Goal: Information Seeking & Learning: Check status

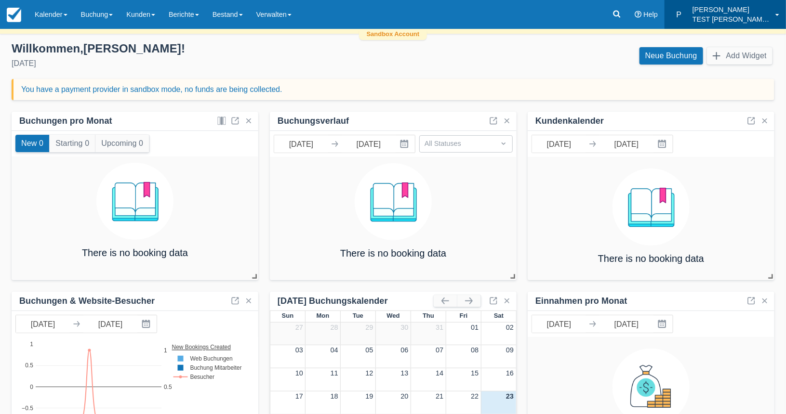
click at [717, 21] on p "TEST [PERSON_NAME] & [PERSON_NAME]" at bounding box center [730, 19] width 77 height 10
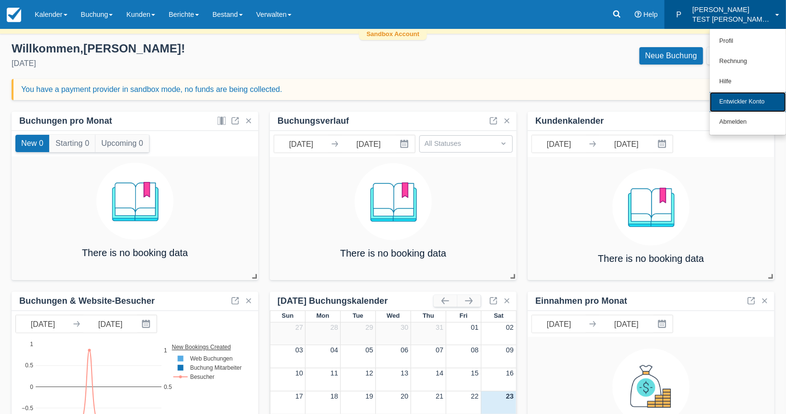
click at [740, 101] on link "Entwickler Konto" at bounding box center [748, 102] width 76 height 20
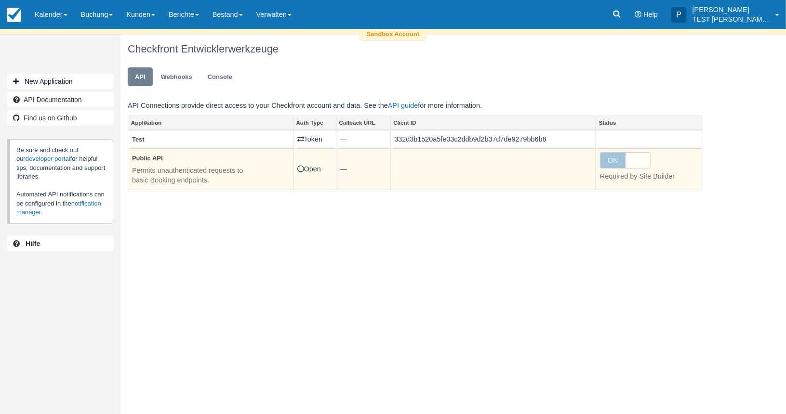
click at [300, 168] on icon at bounding box center [300, 169] width 7 height 7
click at [634, 157] on span at bounding box center [637, 160] width 25 height 15
click at [611, 164] on span "ON" at bounding box center [612, 160] width 25 height 15
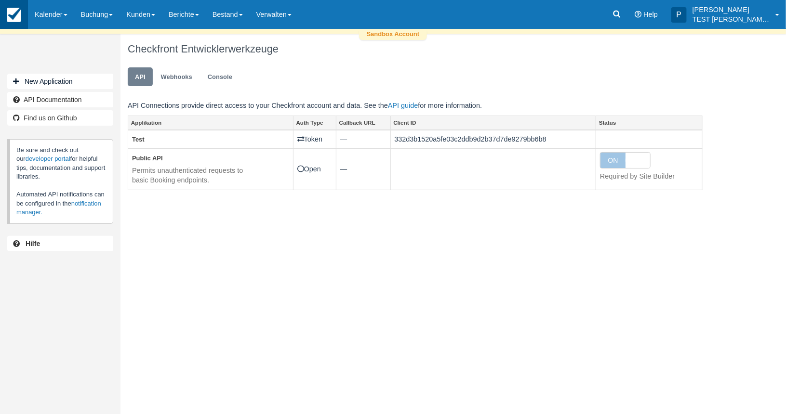
click at [16, 18] on img at bounding box center [14, 15] width 14 height 14
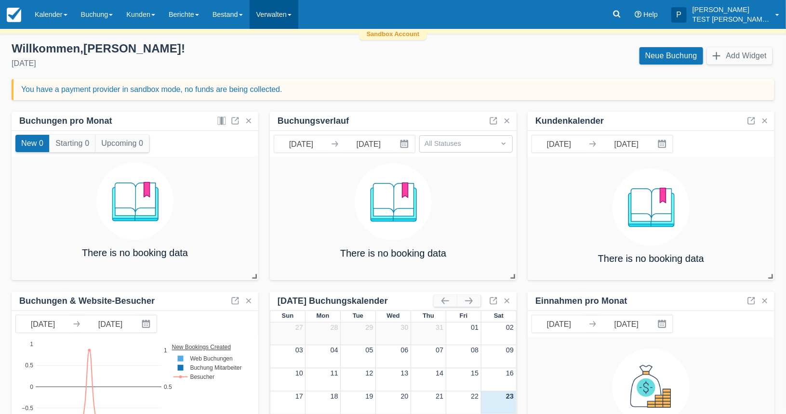
click at [274, 11] on link "Verwalten" at bounding box center [274, 14] width 49 height 29
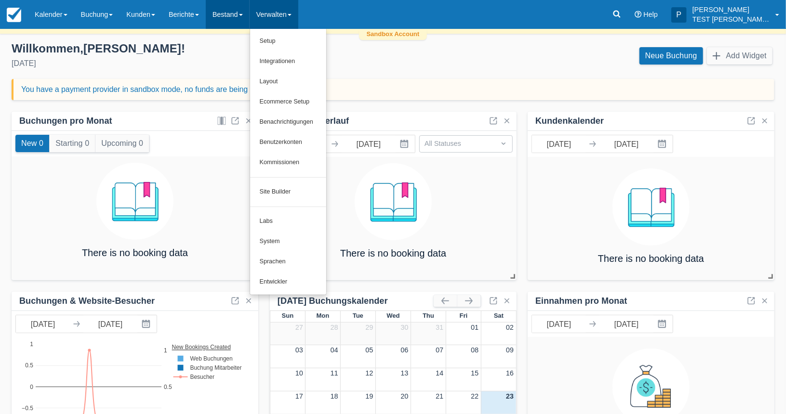
click at [248, 12] on link "Bestand" at bounding box center [228, 14] width 44 height 29
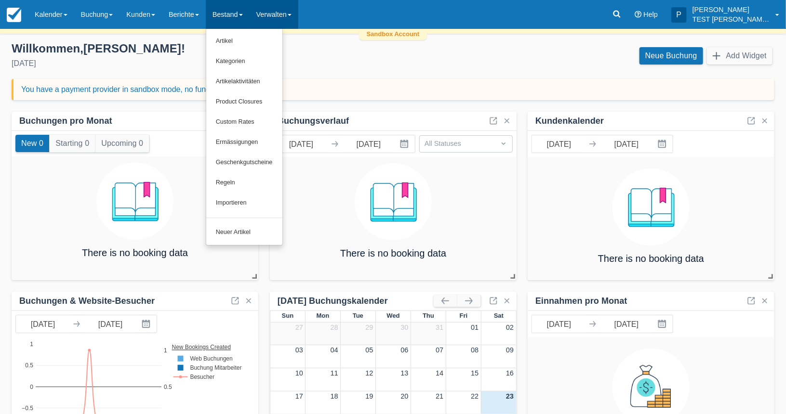
click at [287, 23] on link "Verwalten" at bounding box center [274, 14] width 49 height 29
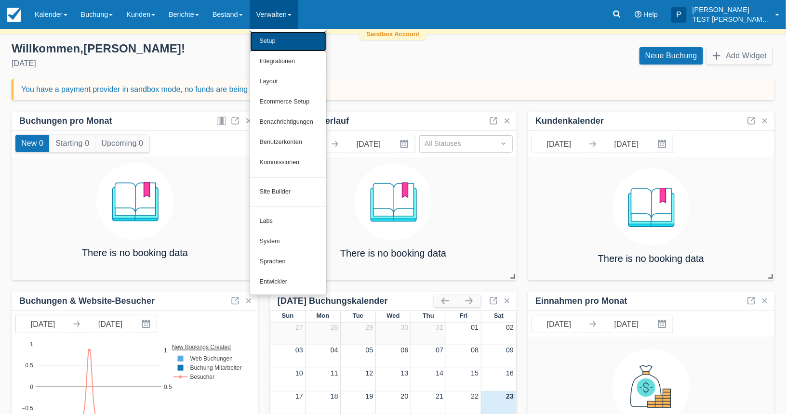
click at [288, 43] on link "Setup" at bounding box center [288, 41] width 76 height 20
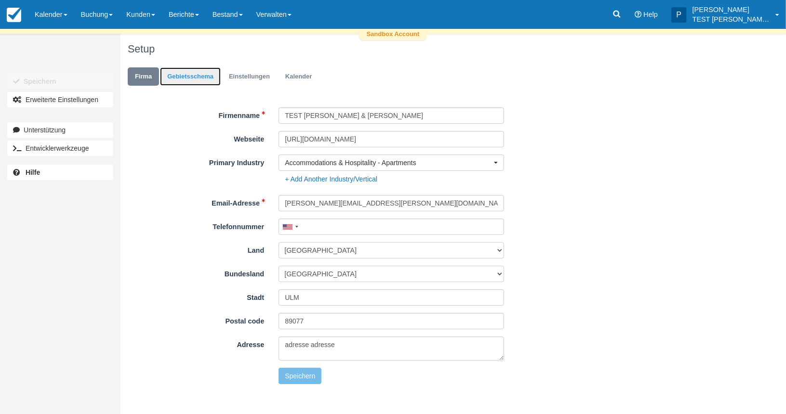
click at [203, 81] on link "Gebietsschema" at bounding box center [190, 76] width 61 height 19
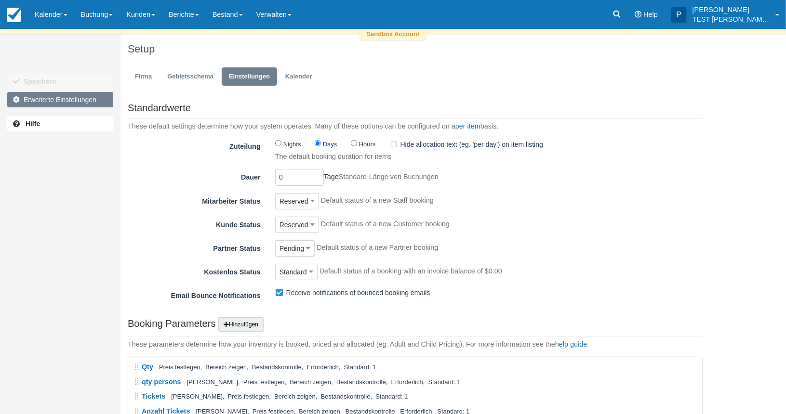
click at [69, 100] on link "Erweiterte Einstellungen" at bounding box center [60, 99] width 106 height 15
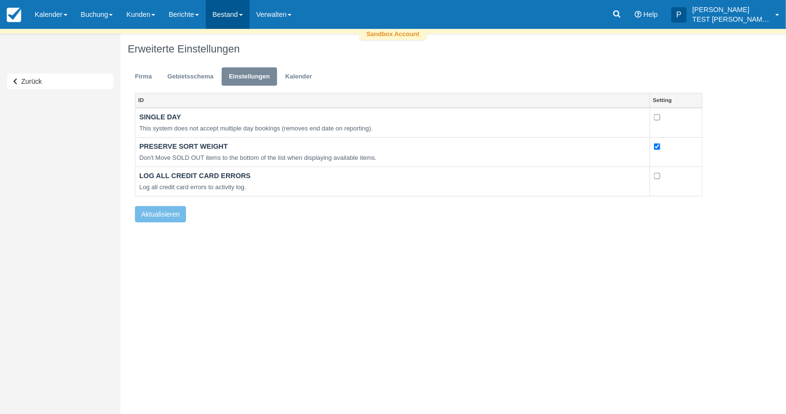
click at [250, 25] on link "Bestand" at bounding box center [228, 14] width 44 height 29
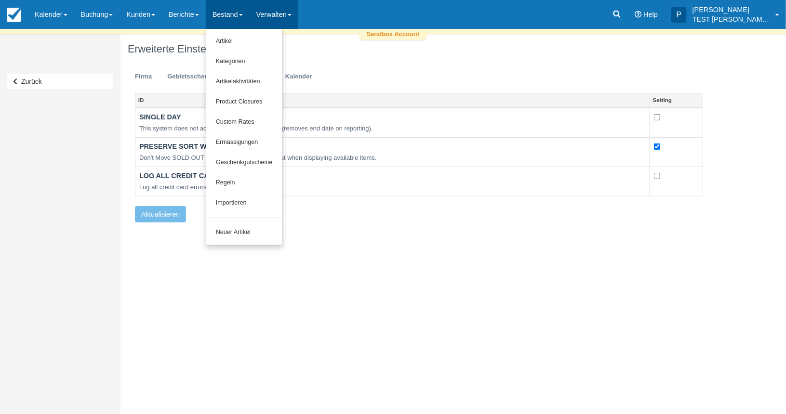
click at [263, 25] on link "Verwalten" at bounding box center [274, 14] width 49 height 29
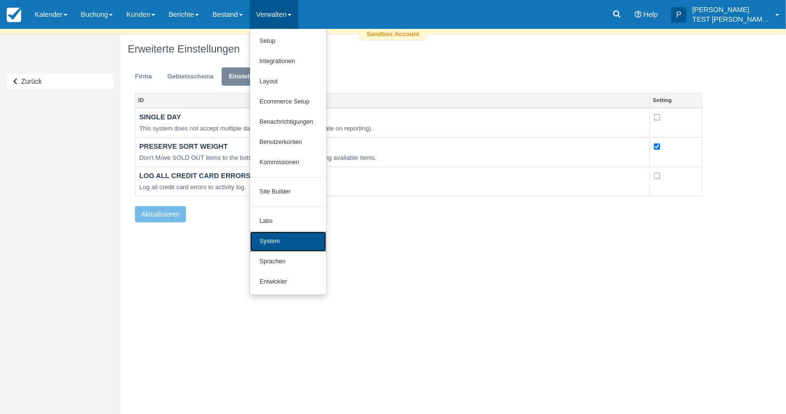
click at [310, 241] on link "System" at bounding box center [288, 242] width 76 height 20
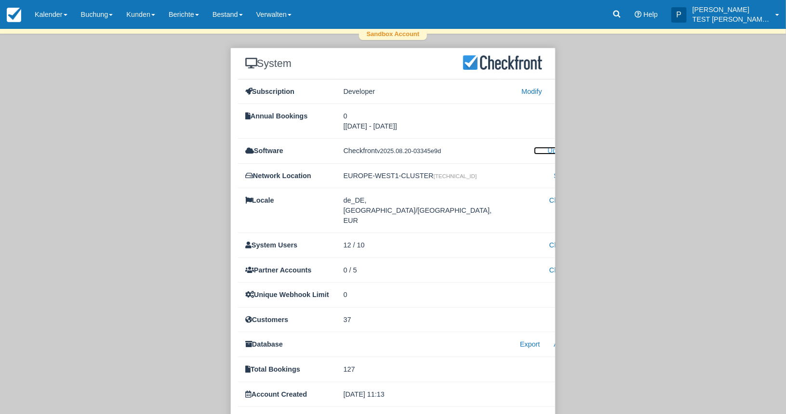
click at [534, 148] on link "Updates" at bounding box center [554, 151] width 40 height 8
click at [586, 134] on div "System Subscription Developer Modify Close Annual Bookings 0 [[DATE] - [DATE]] …" at bounding box center [392, 241] width 771 height 386
click at [408, 147] on small "v2025.08.20-03345e9d" at bounding box center [409, 150] width 64 height 7
click at [537, 154] on link "Updates" at bounding box center [554, 151] width 40 height 8
